Goal: Task Accomplishment & Management: Use online tool/utility

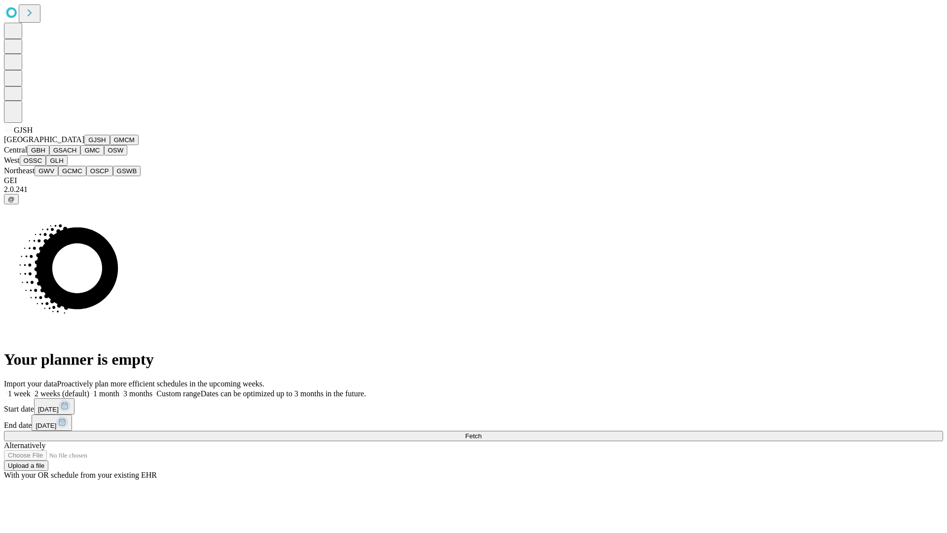
click at [84, 145] on button "GJSH" at bounding box center [97, 140] width 26 height 10
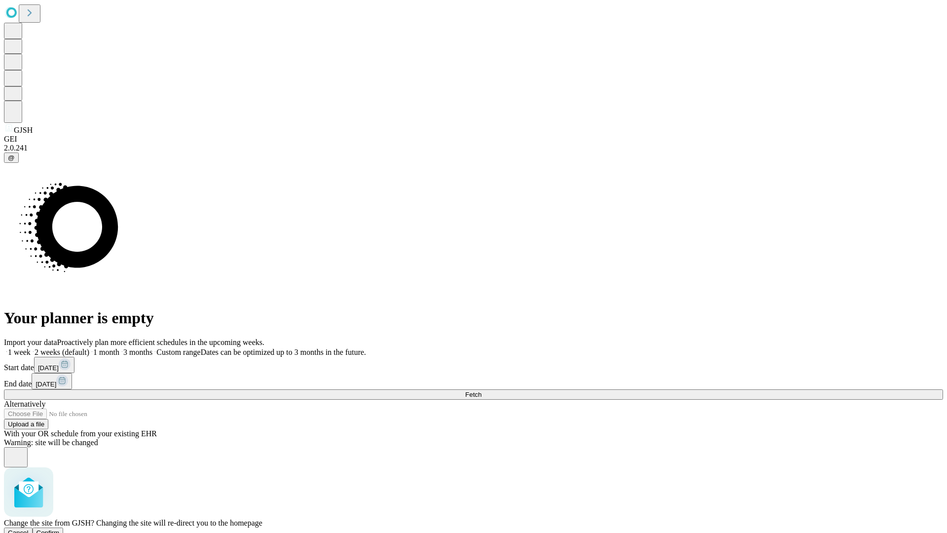
click at [60, 529] on span "Confirm" at bounding box center [47, 532] width 23 height 7
click at [89, 348] on label "2 weeks (default)" at bounding box center [60, 352] width 59 height 8
click at [481, 391] on span "Fetch" at bounding box center [473, 394] width 16 height 7
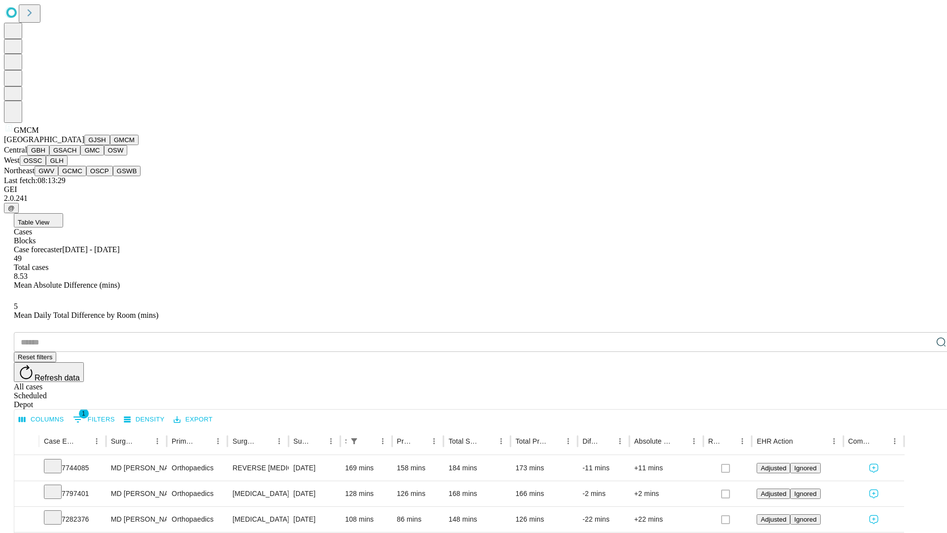
click at [49, 155] on button "GBH" at bounding box center [38, 150] width 22 height 10
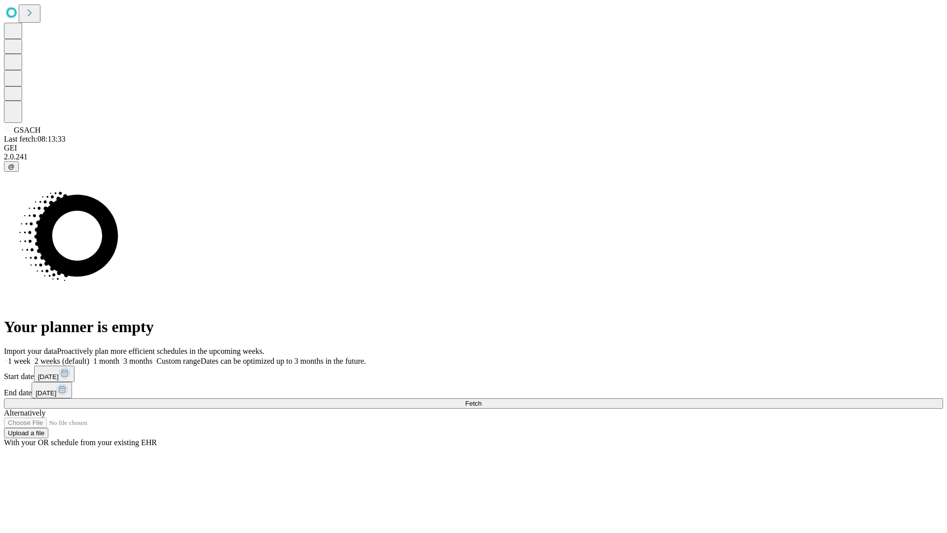
click at [89, 357] on label "2 weeks (default)" at bounding box center [60, 361] width 59 height 8
click at [481, 399] on span "Fetch" at bounding box center [473, 402] width 16 height 7
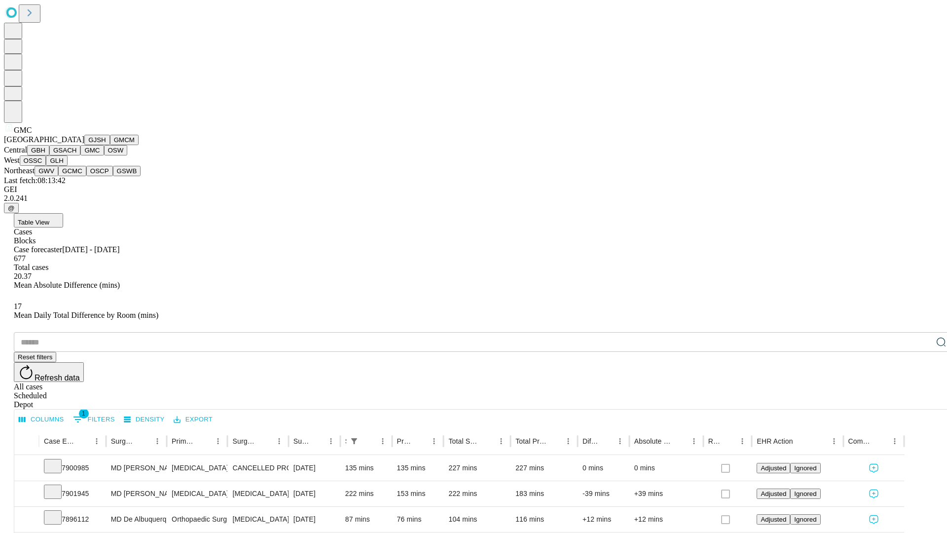
click at [104, 155] on button "OSW" at bounding box center [116, 150] width 24 height 10
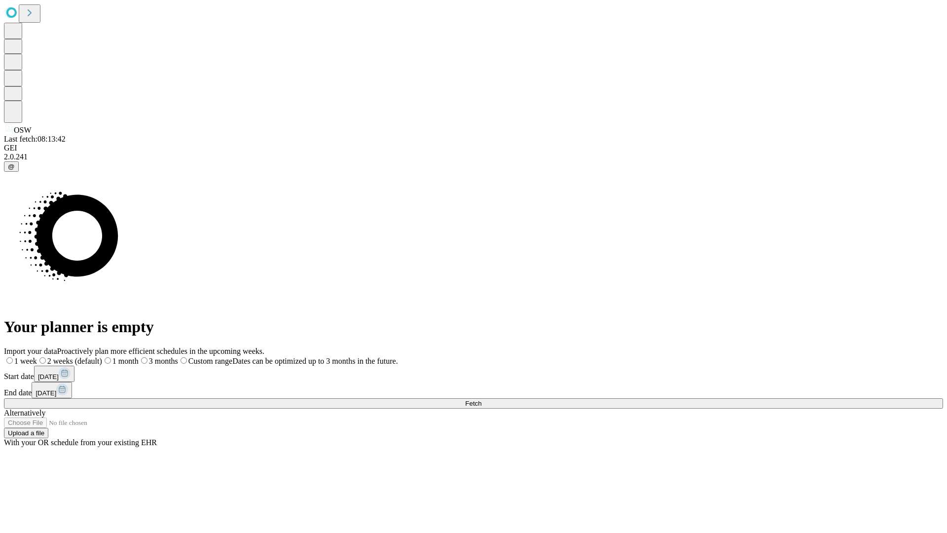
click at [102, 357] on label "2 weeks (default)" at bounding box center [69, 361] width 65 height 8
click at [481, 399] on span "Fetch" at bounding box center [473, 402] width 16 height 7
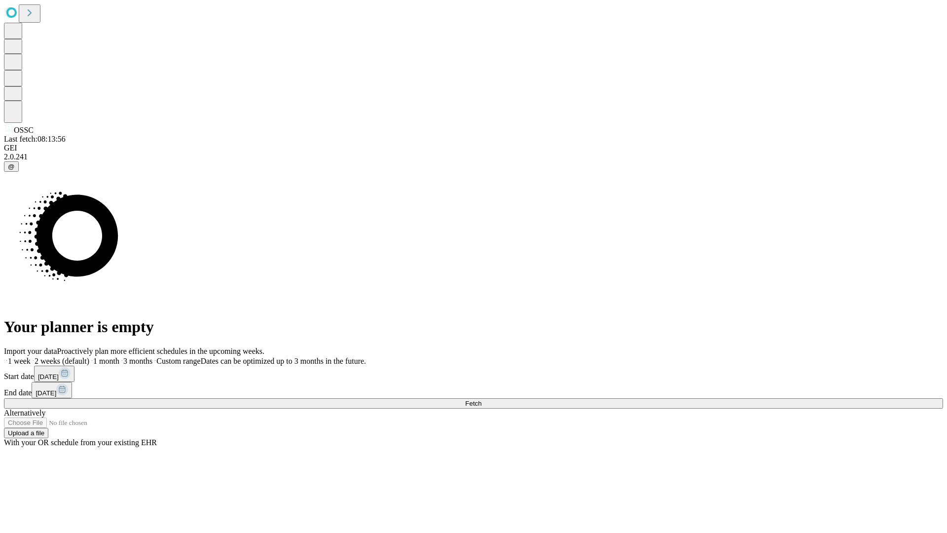
click at [89, 357] on label "2 weeks (default)" at bounding box center [60, 361] width 59 height 8
click at [481, 399] on span "Fetch" at bounding box center [473, 402] width 16 height 7
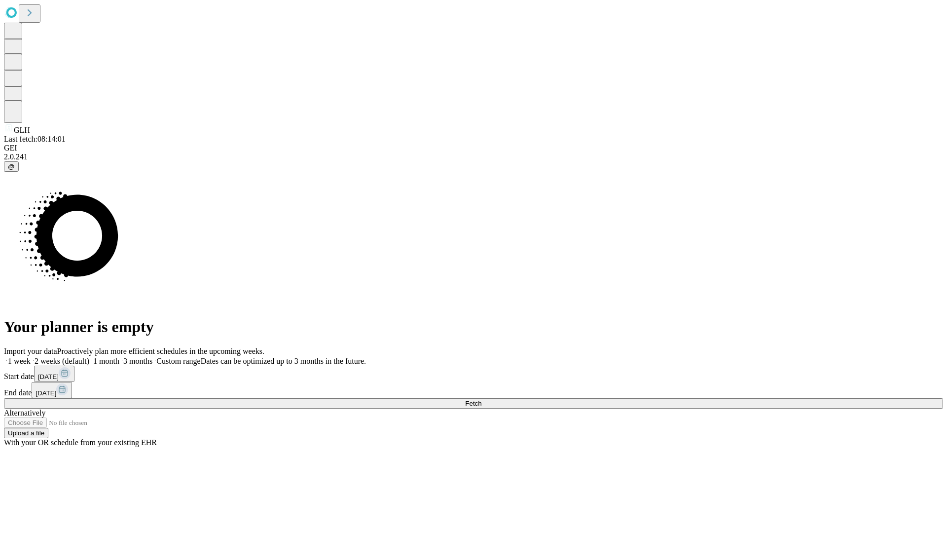
click at [89, 357] on label "2 weeks (default)" at bounding box center [60, 361] width 59 height 8
click at [481, 399] on span "Fetch" at bounding box center [473, 402] width 16 height 7
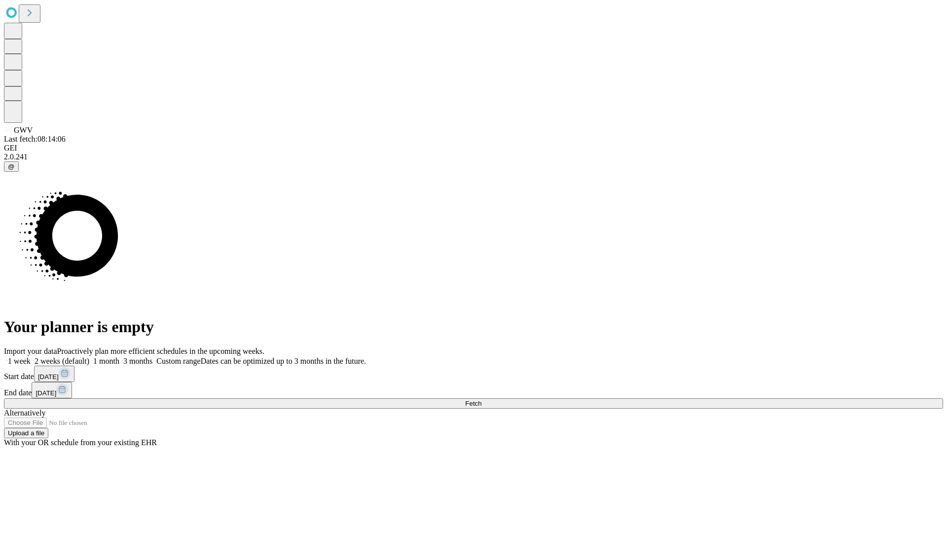
click at [89, 357] on label "2 weeks (default)" at bounding box center [60, 361] width 59 height 8
click at [481, 399] on span "Fetch" at bounding box center [473, 402] width 16 height 7
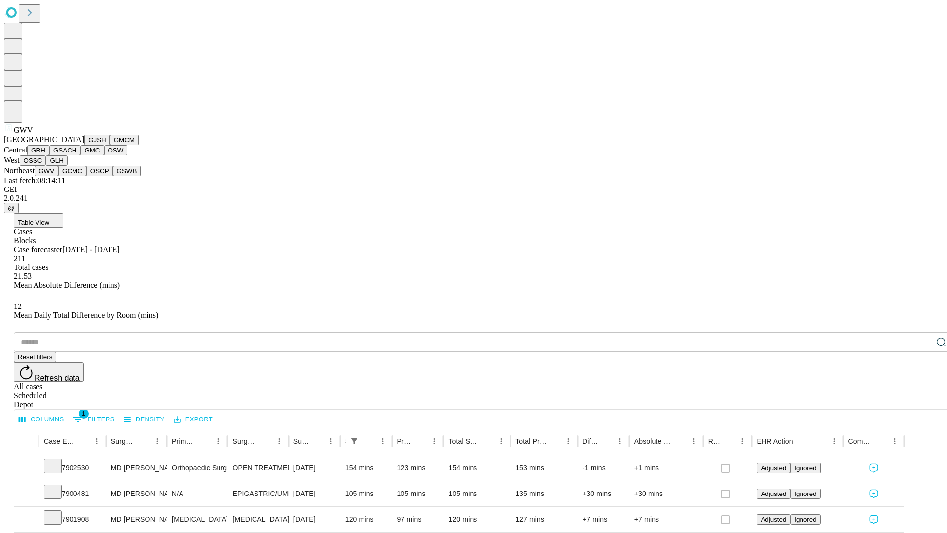
click at [76, 176] on button "GCMC" at bounding box center [72, 171] width 28 height 10
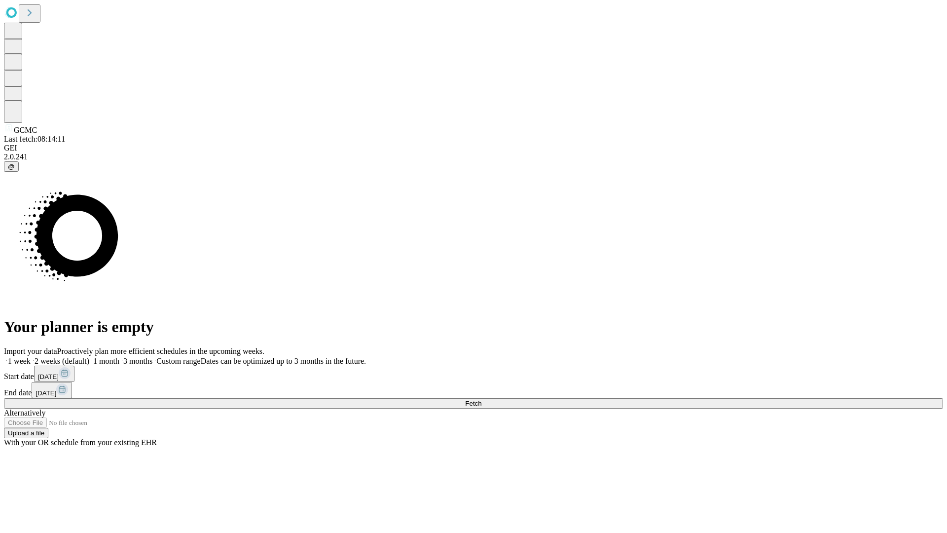
click at [89, 357] on label "2 weeks (default)" at bounding box center [60, 361] width 59 height 8
click at [481, 399] on span "Fetch" at bounding box center [473, 402] width 16 height 7
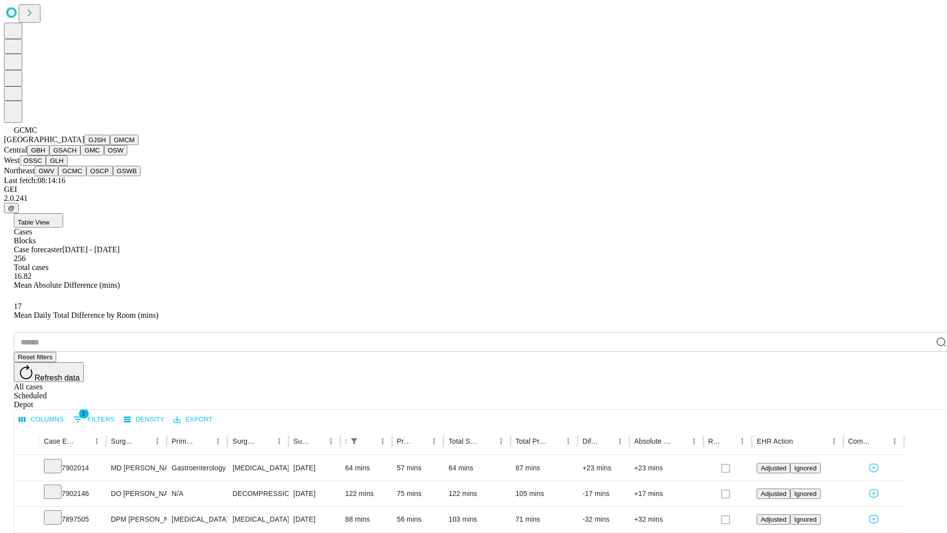
click at [86, 176] on button "OSCP" at bounding box center [99, 171] width 27 height 10
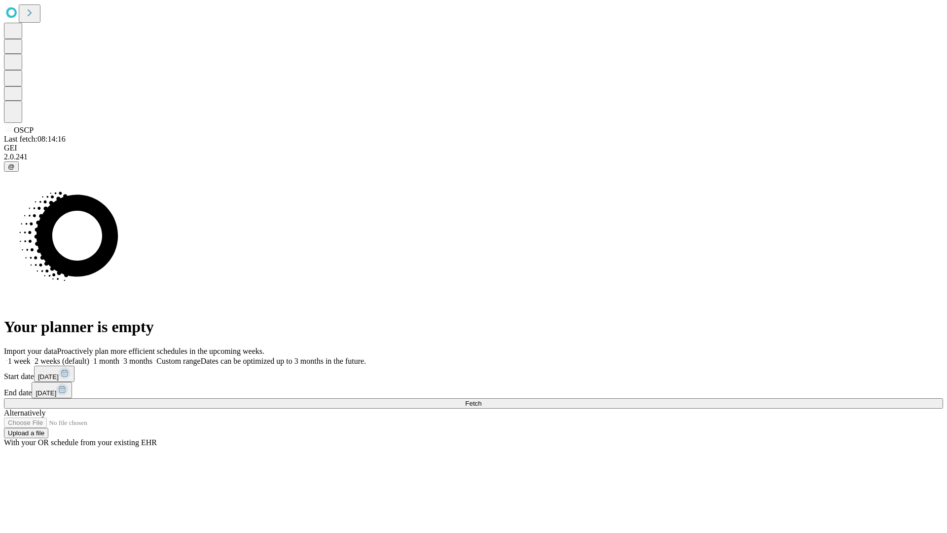
click at [89, 357] on label "2 weeks (default)" at bounding box center [60, 361] width 59 height 8
click at [481, 399] on span "Fetch" at bounding box center [473, 402] width 16 height 7
